Goal: Find specific page/section: Find specific page/section

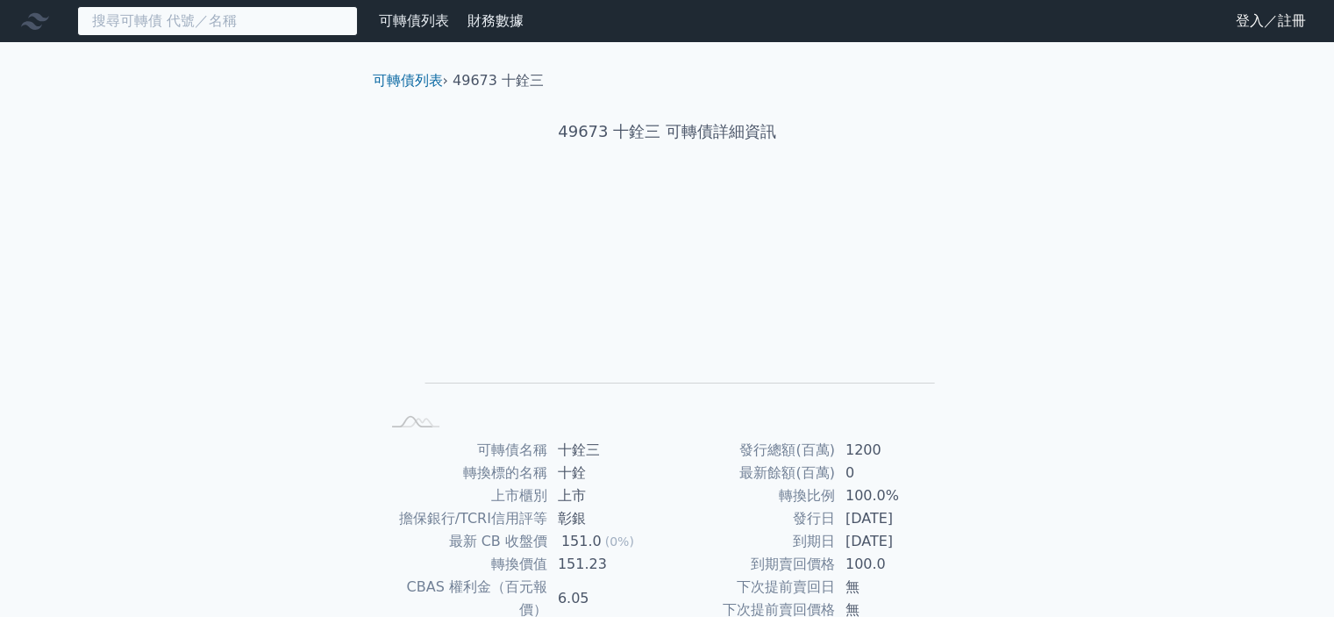
click at [219, 14] on input at bounding box center [217, 21] width 281 height 30
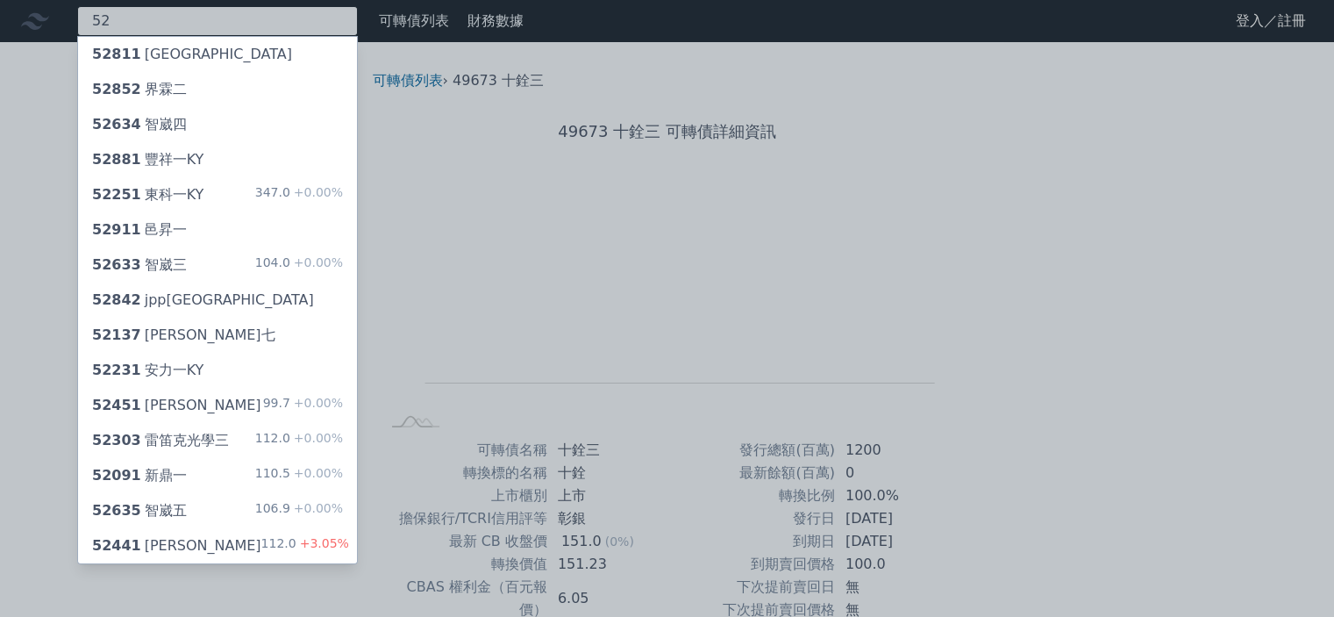
type input "5"
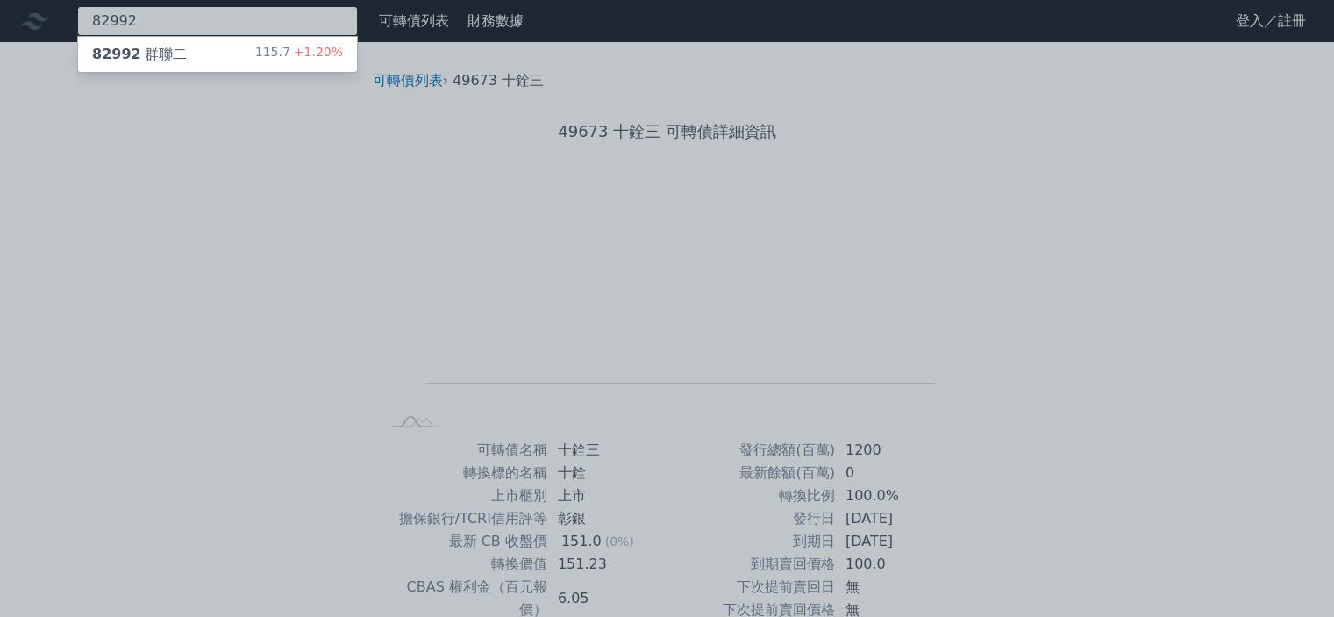
type input "82992"
drag, startPoint x: 198, startPoint y: 60, endPoint x: 210, endPoint y: 55, distance: 13.0
click at [200, 60] on div "82992 群聯二 115.7 +1.20%" at bounding box center [217, 54] width 279 height 35
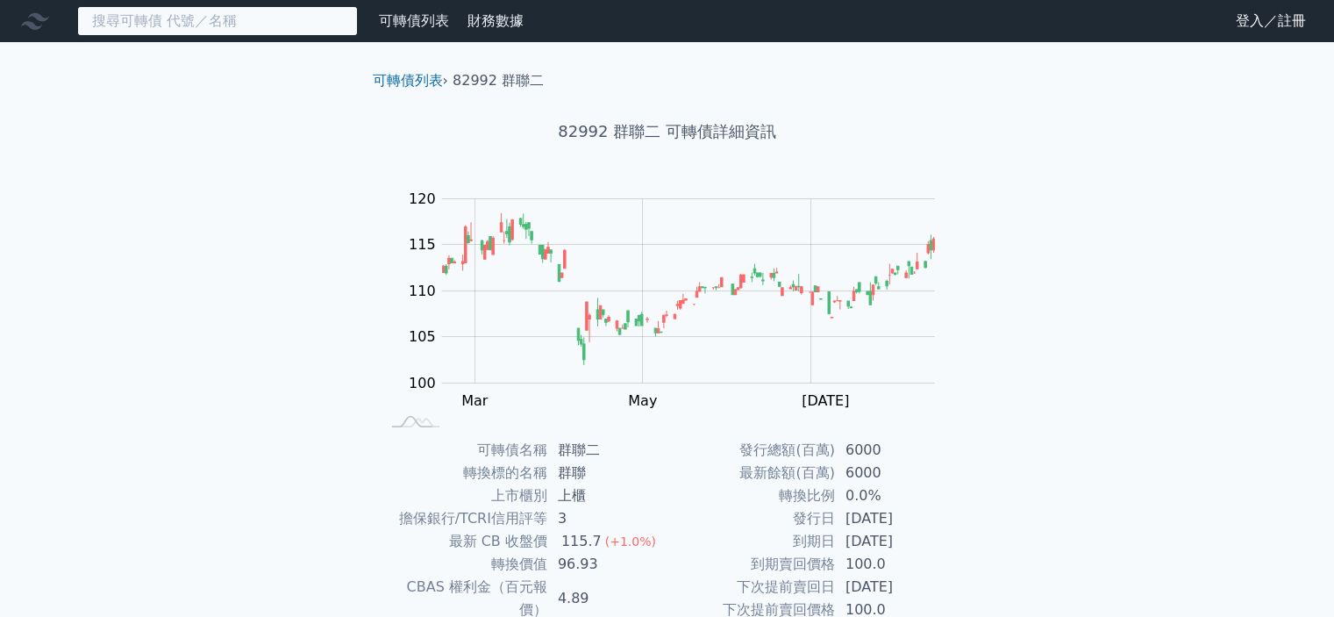
click at [162, 23] on input at bounding box center [217, 21] width 281 height 30
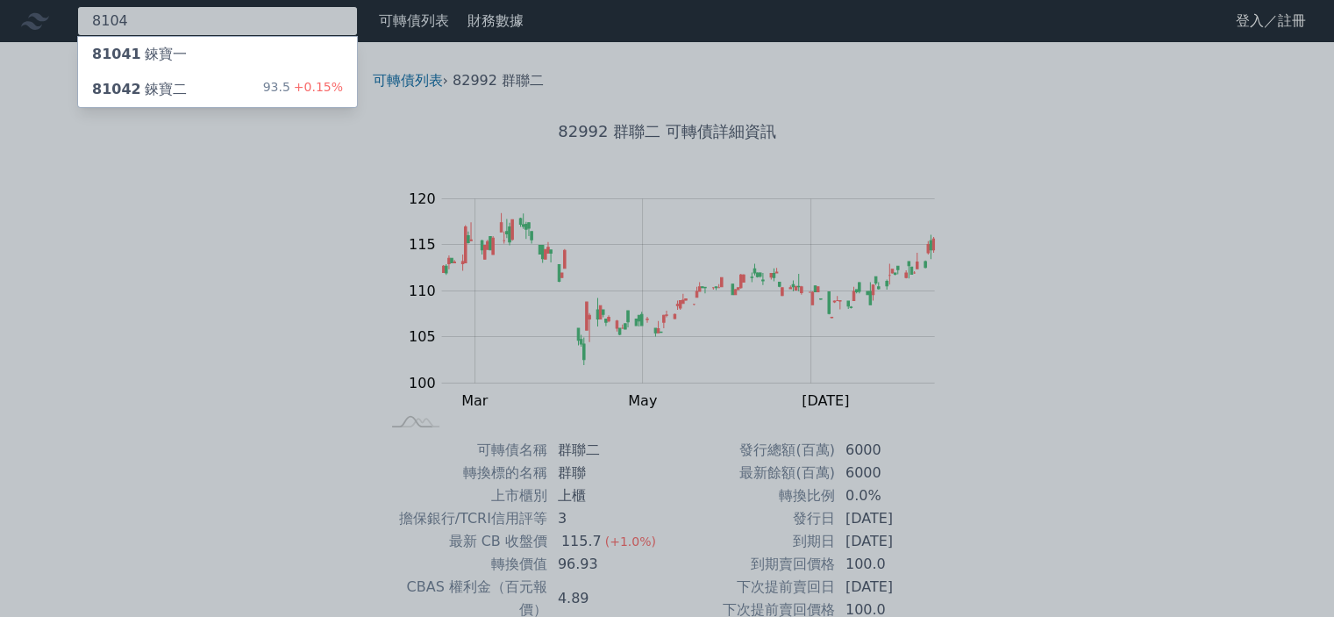
type input "8104"
click at [231, 86] on div "81042 錸寶二 93.5 +0.15%" at bounding box center [217, 89] width 279 height 35
